Goal: Information Seeking & Learning: Learn about a topic

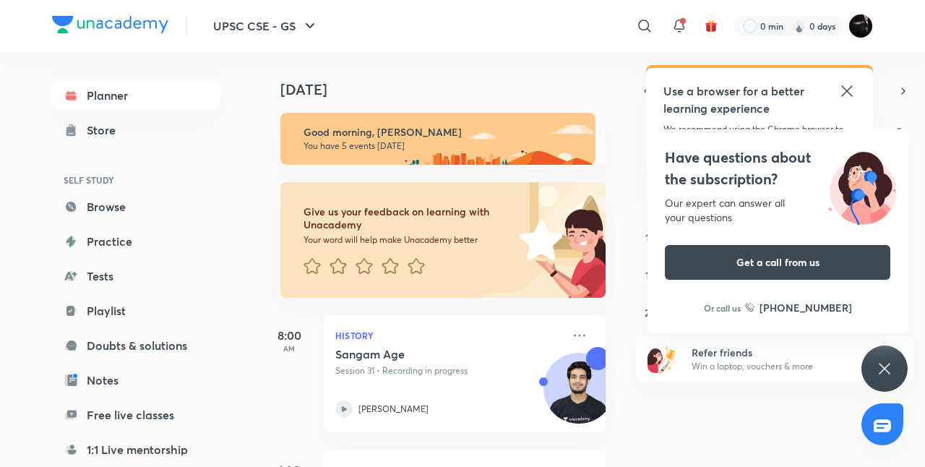
click at [881, 352] on div "Have questions about the subscription? Our expert can answer all your questions…" at bounding box center [885, 369] width 46 height 46
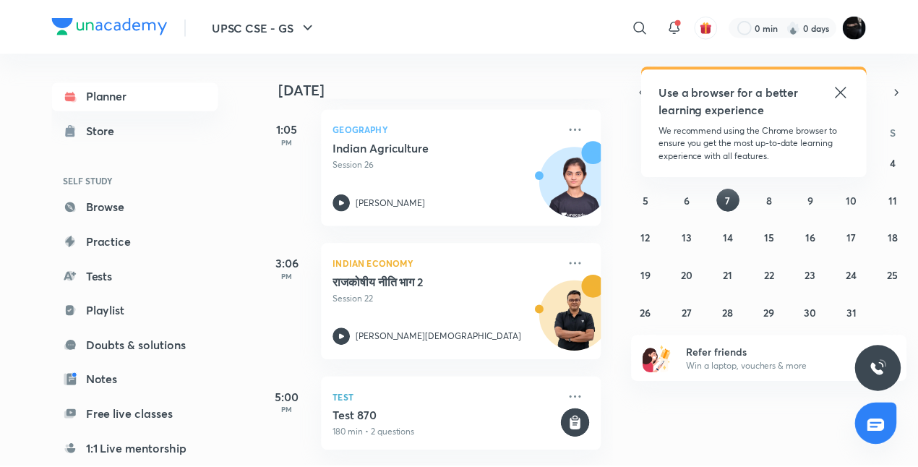
scroll to position [448, 0]
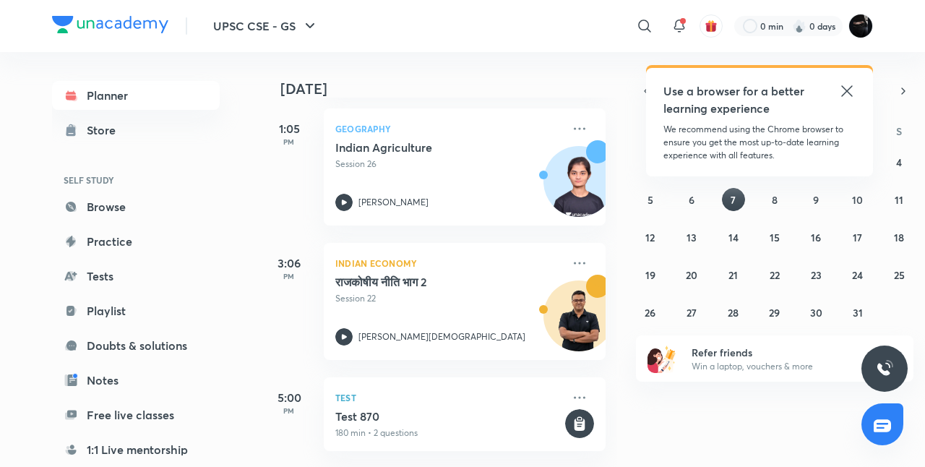
click at [847, 87] on icon at bounding box center [847, 90] width 17 height 17
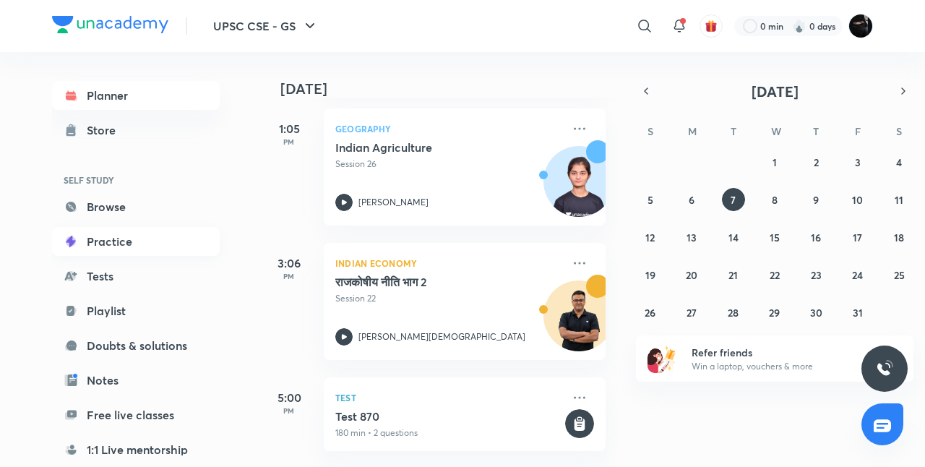
click at [142, 232] on link "Practice" at bounding box center [136, 241] width 168 height 29
click at [139, 237] on link "Practice" at bounding box center [136, 241] width 168 height 29
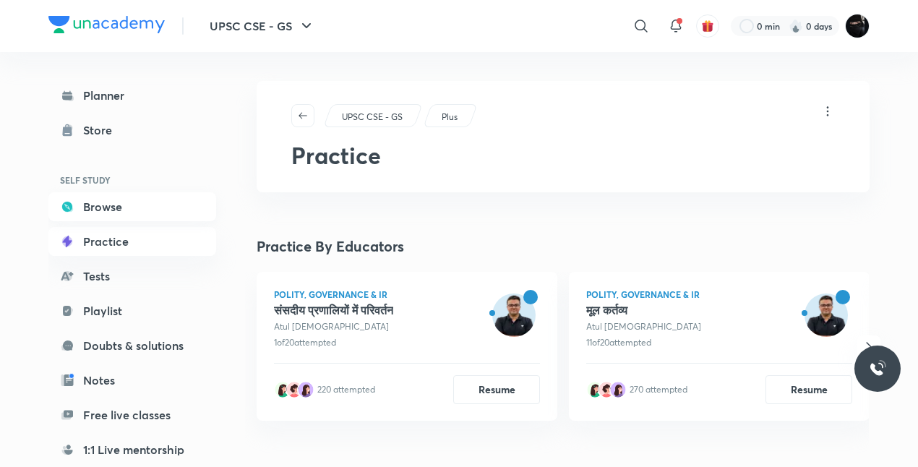
click at [155, 207] on link "Browse" at bounding box center [132, 206] width 168 height 29
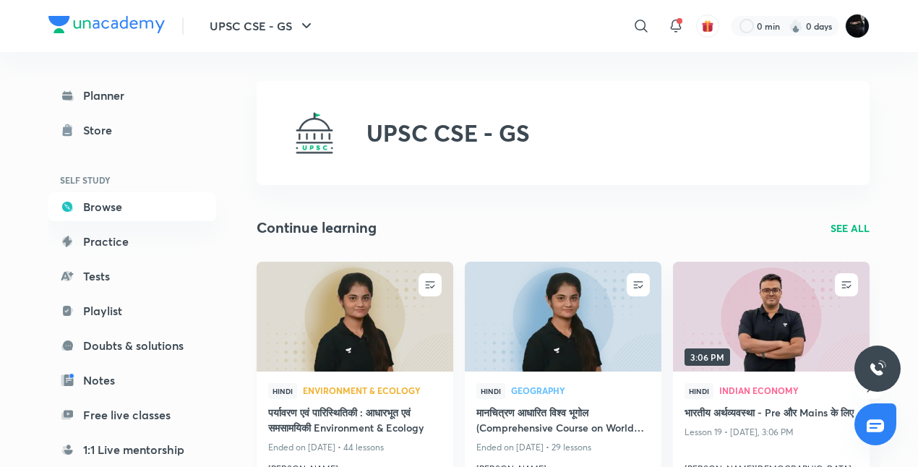
click at [257, 328] on img at bounding box center [354, 316] width 200 height 112
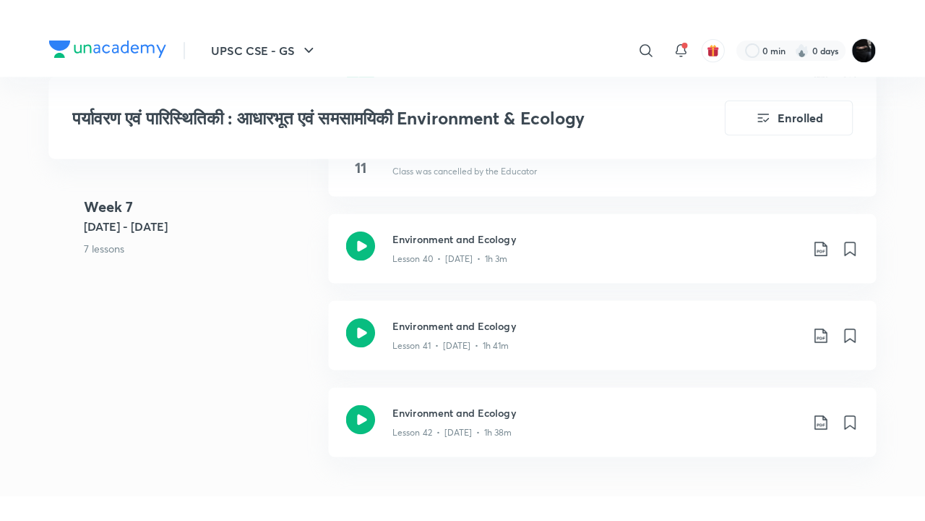
scroll to position [4656, 0]
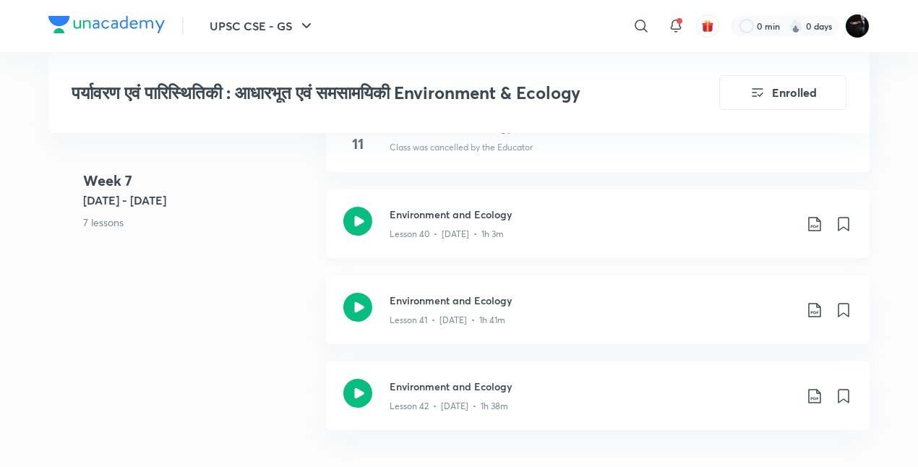
click at [393, 241] on p "Lesson 40 • [DATE] • 1h 3m" at bounding box center [447, 234] width 114 height 13
click at [436, 308] on h3 "Environment and Ecology" at bounding box center [592, 300] width 405 height 15
